Goal: Task Accomplishment & Management: Manage account settings

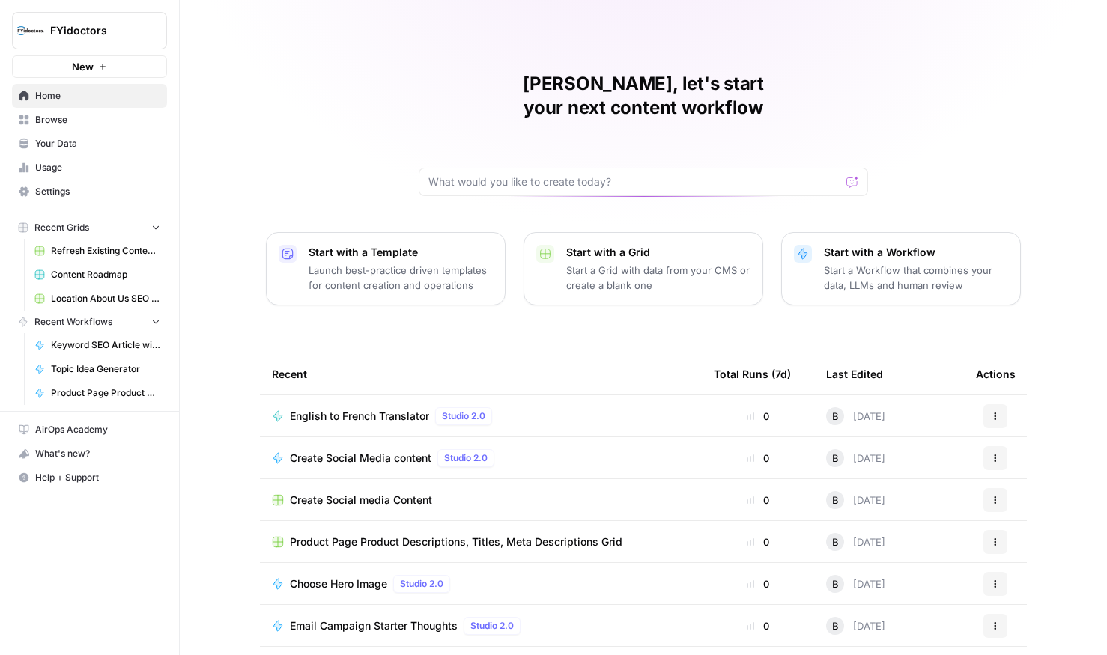
click at [82, 189] on span "Settings" at bounding box center [97, 191] width 125 height 13
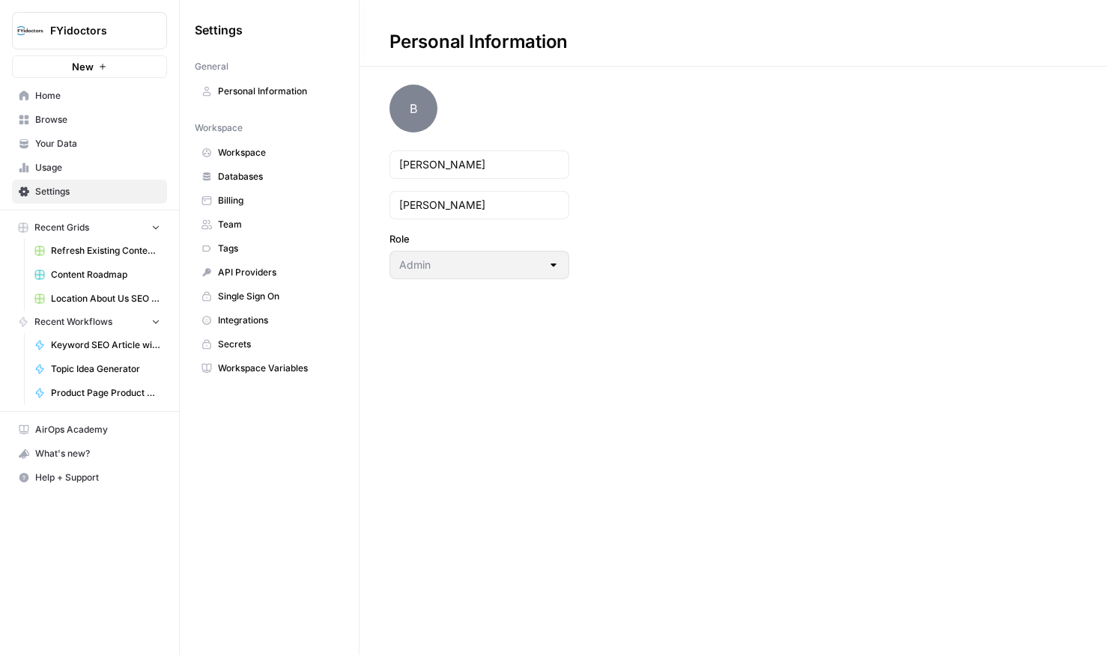
click at [222, 225] on span "Team" at bounding box center [277, 224] width 119 height 13
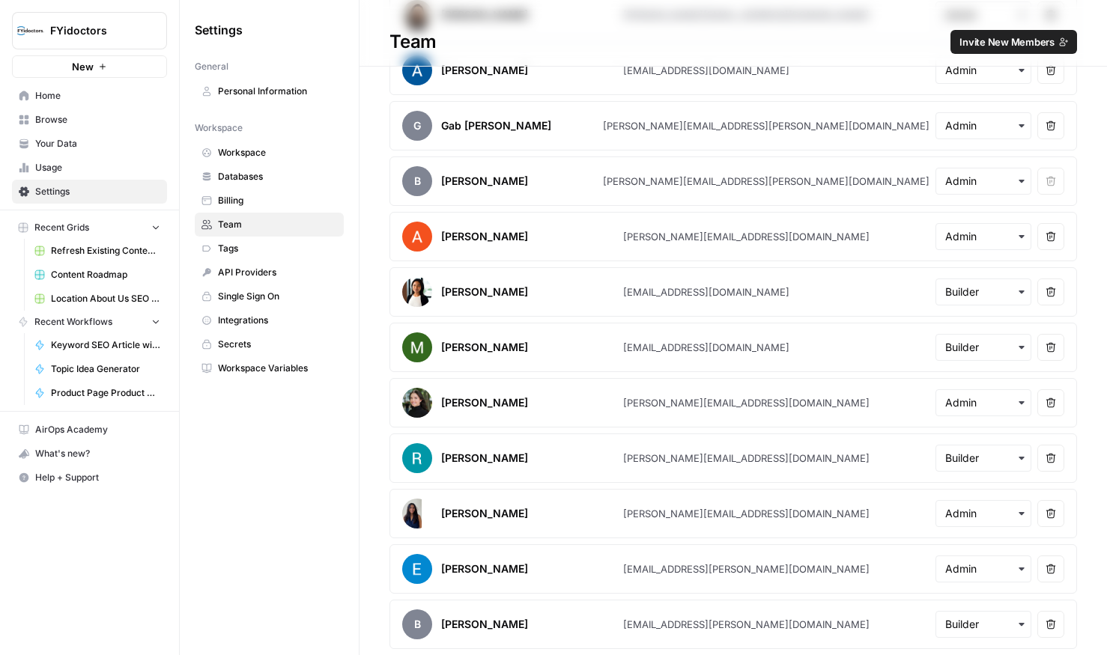
scroll to position [204, 0]
click at [74, 252] on span "Refresh Existing Content - FYidoctors" at bounding box center [105, 250] width 109 height 13
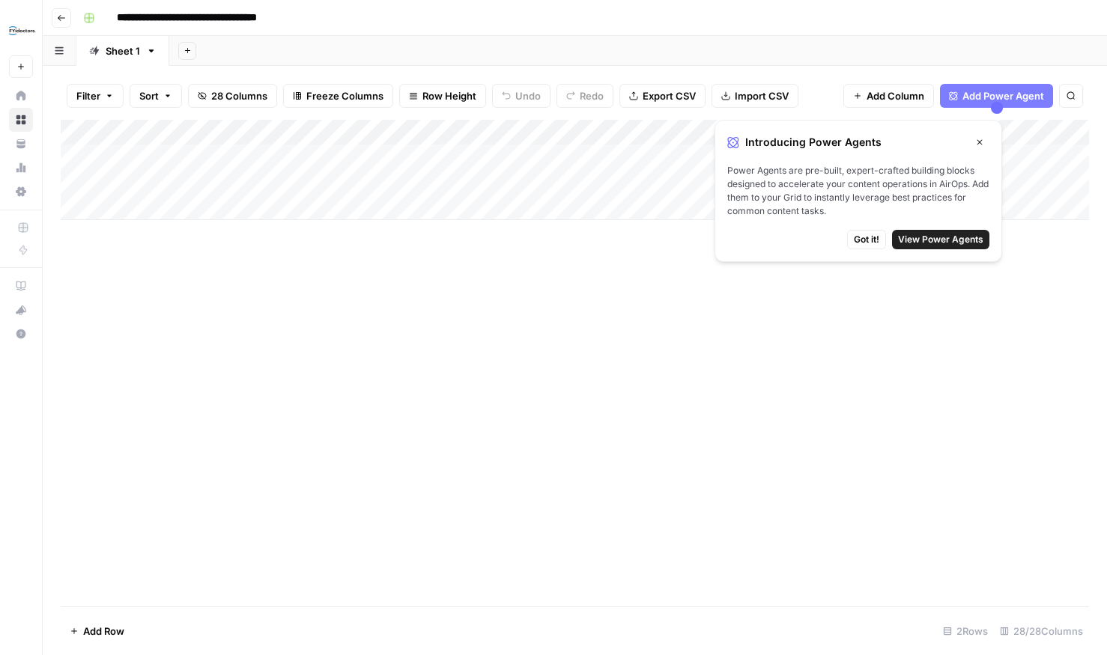
click at [983, 139] on icon "button" at bounding box center [979, 142] width 9 height 9
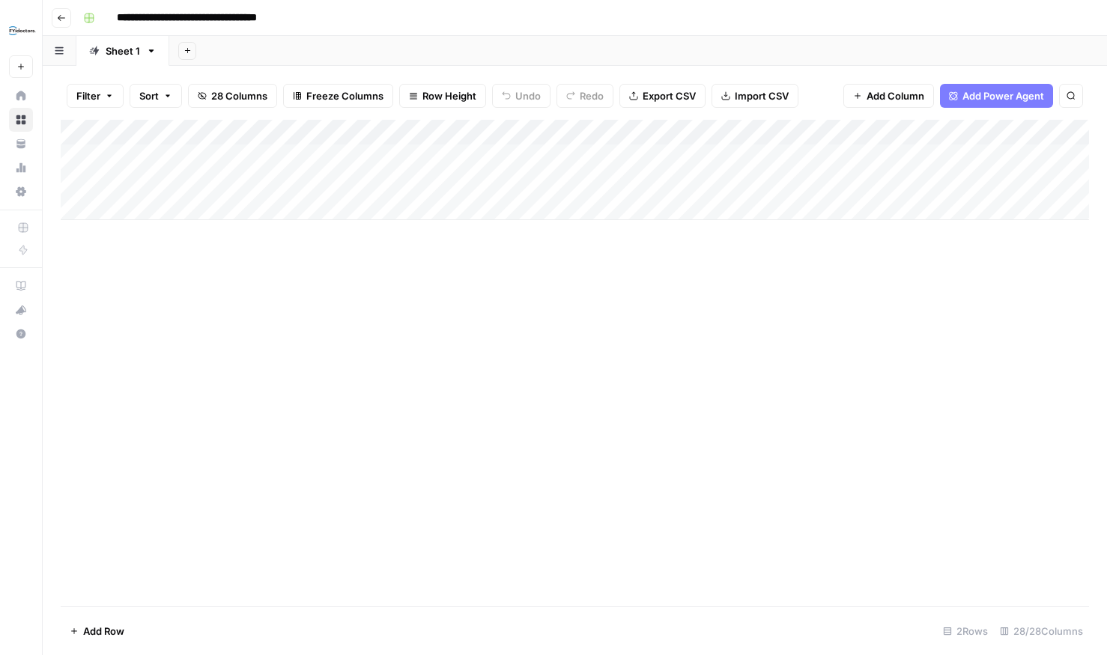
click at [63, 16] on icon "button" at bounding box center [61, 17] width 9 height 9
